Goal: Information Seeking & Learning: Learn about a topic

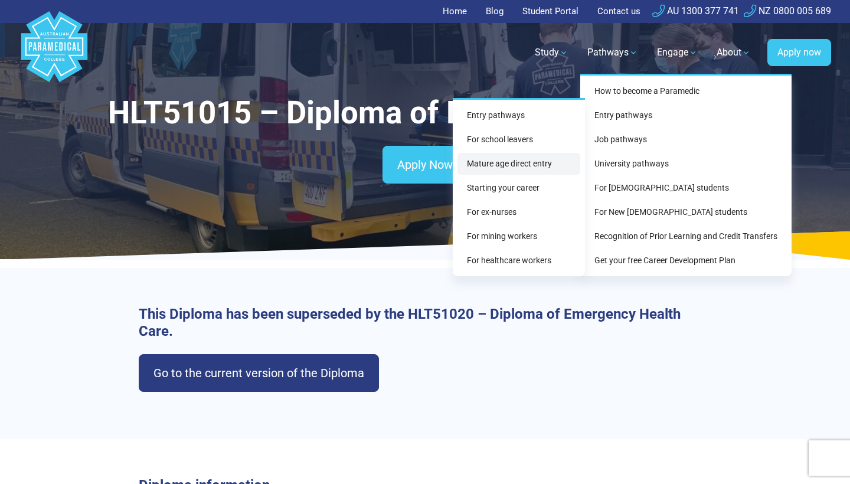
click at [531, 167] on link "Mature age direct entry" at bounding box center [519, 164] width 123 height 22
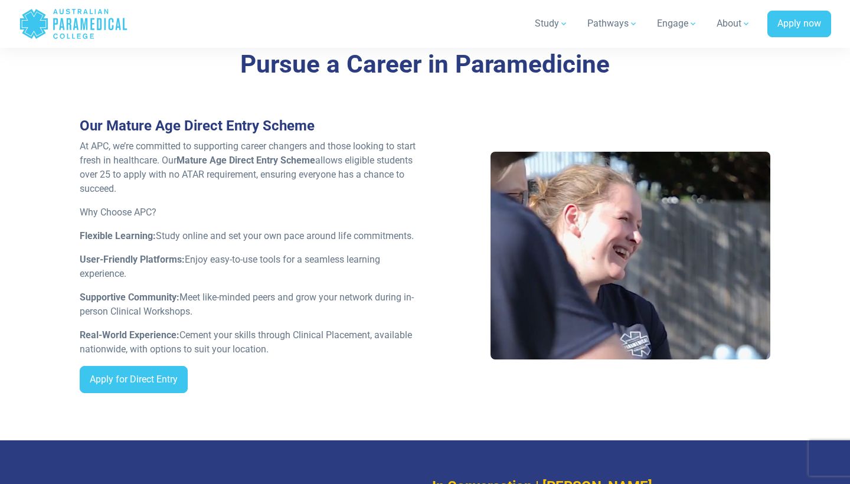
scroll to position [940, 0]
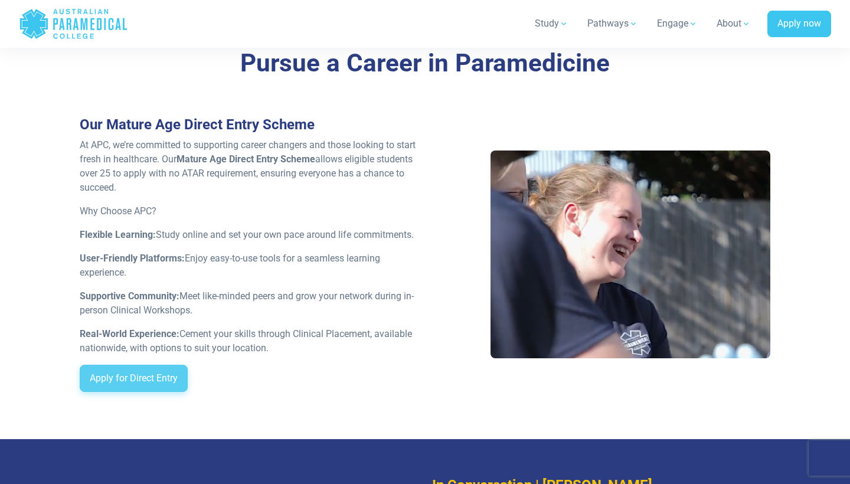
click at [162, 365] on link "Apply for Direct Entry" at bounding box center [134, 378] width 108 height 27
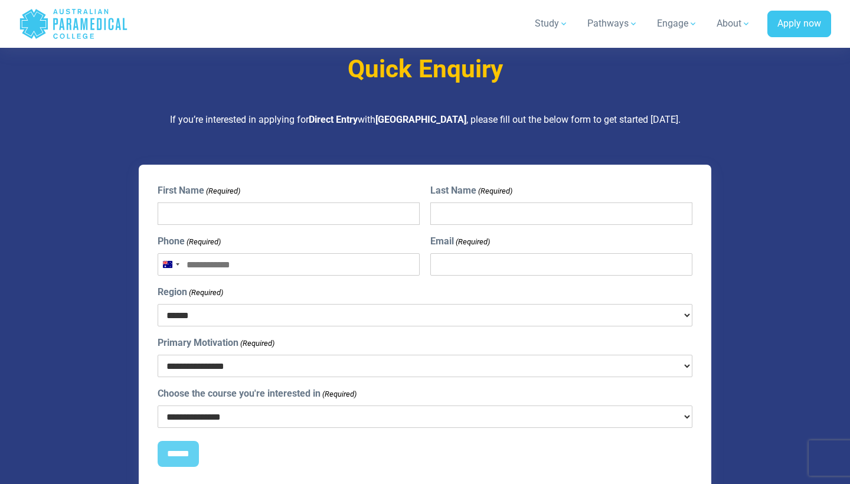
scroll to position [3279, 0]
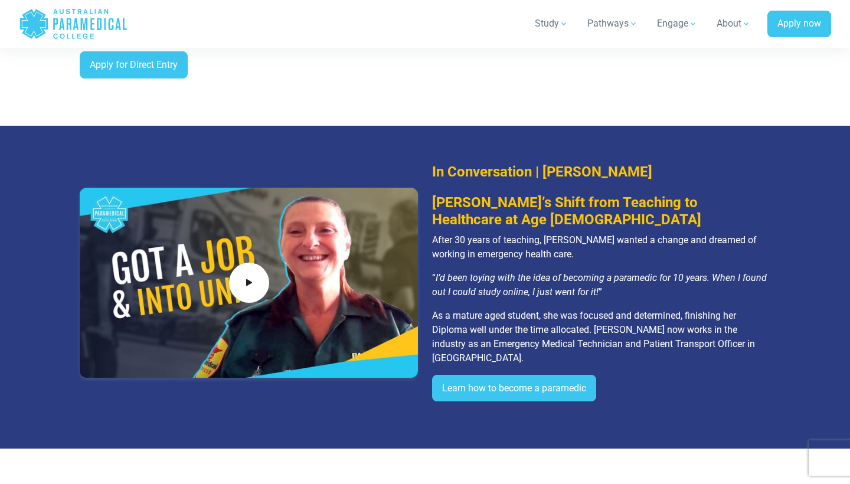
scroll to position [1256, 0]
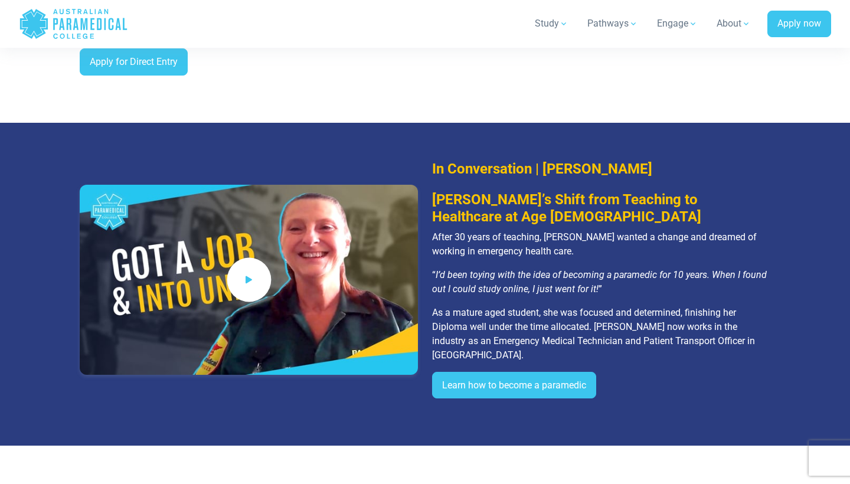
click at [254, 270] on icon at bounding box center [249, 279] width 13 height 19
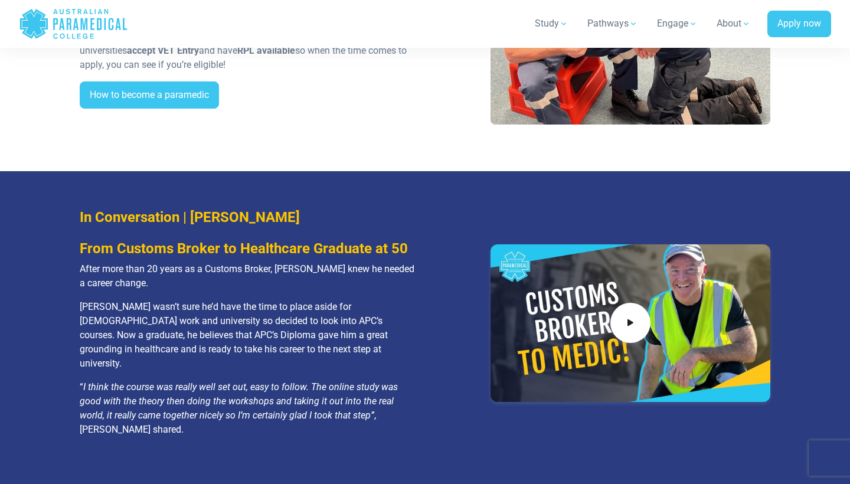
scroll to position [2469, 0]
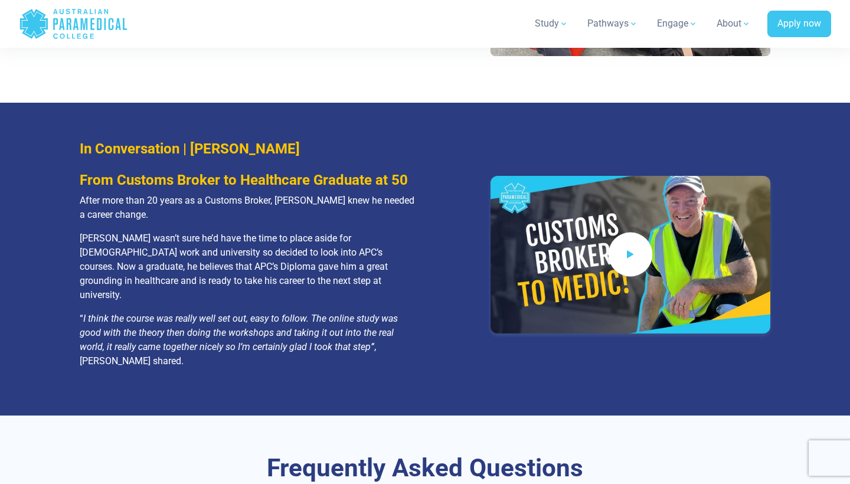
click at [644, 233] on span at bounding box center [631, 255] width 44 height 44
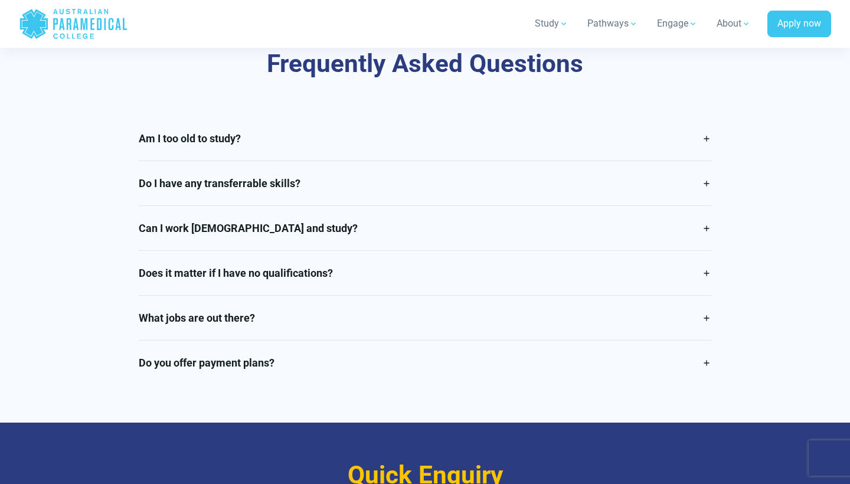
scroll to position [2872, 0]
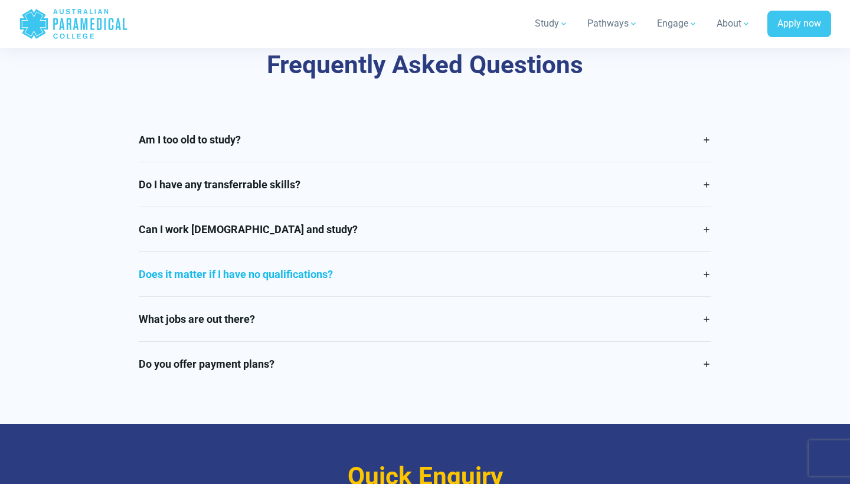
click at [465, 252] on link "Does it matter if I have no qualifications?" at bounding box center [425, 274] width 573 height 44
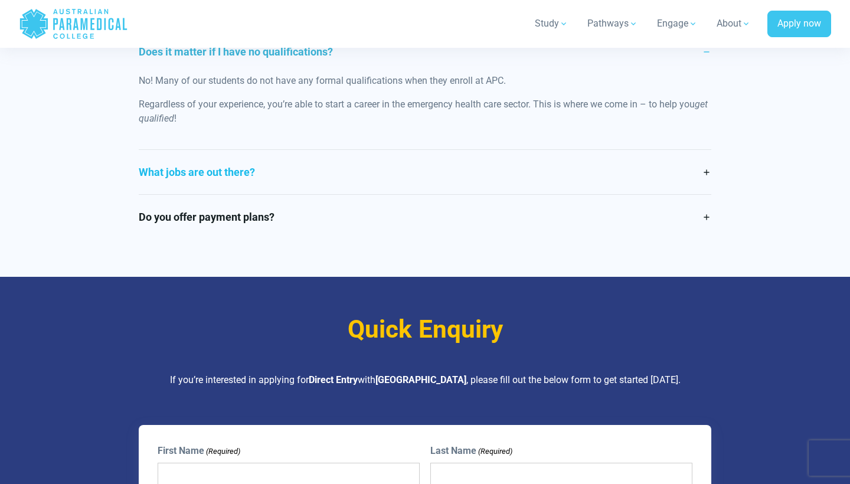
scroll to position [3096, 0]
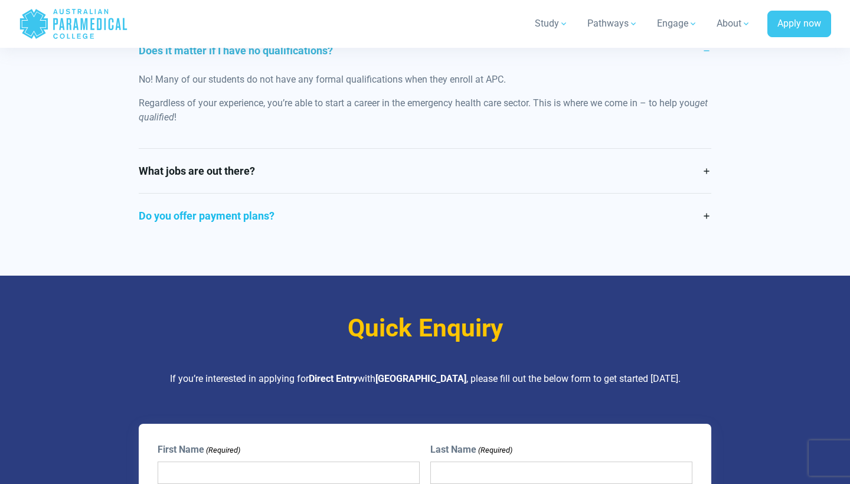
click at [378, 194] on link "Do you offer payment plans?" at bounding box center [425, 216] width 573 height 44
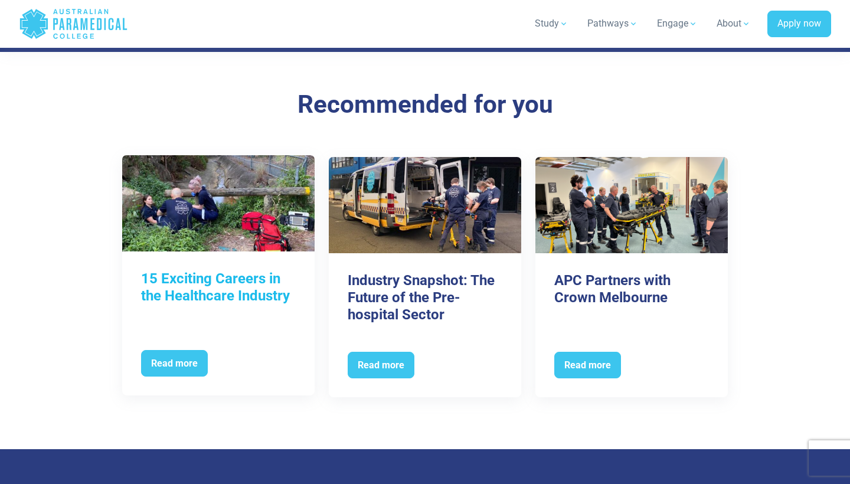
scroll to position [3799, 0]
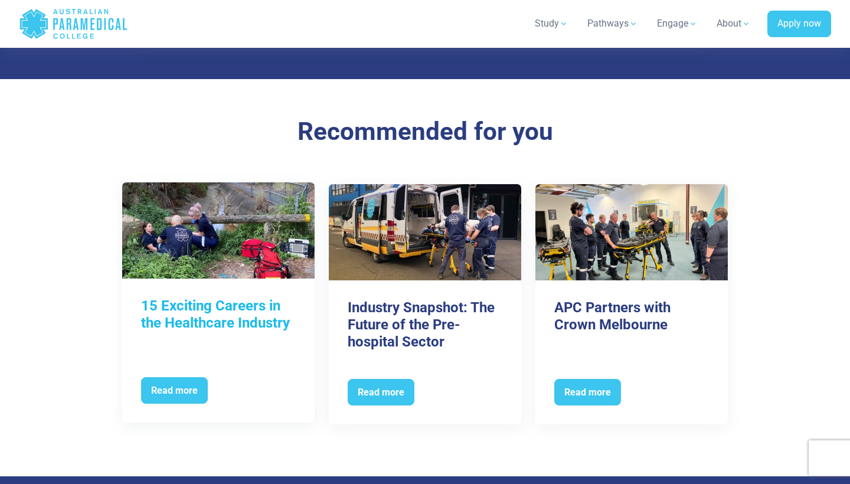
click at [227, 289] on div "15 Exciting Careers in the Healthcare Industry" at bounding box center [218, 325] width 192 height 93
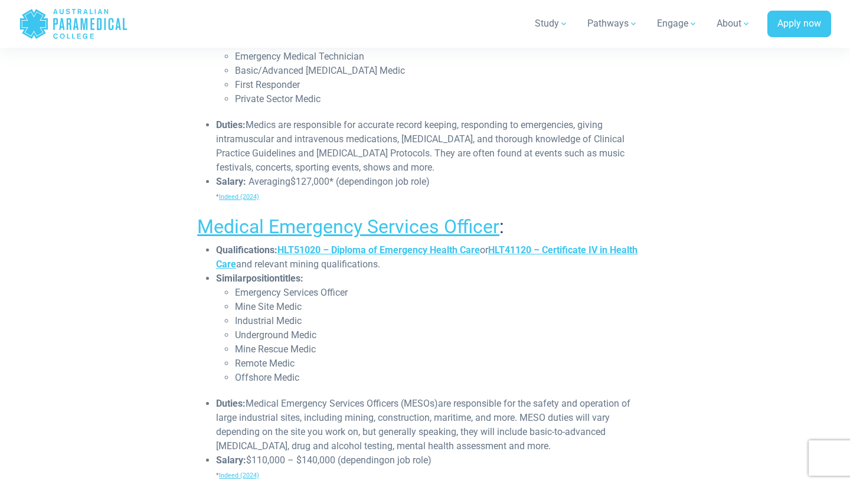
scroll to position [1065, 0]
